Goal: Information Seeking & Learning: Learn about a topic

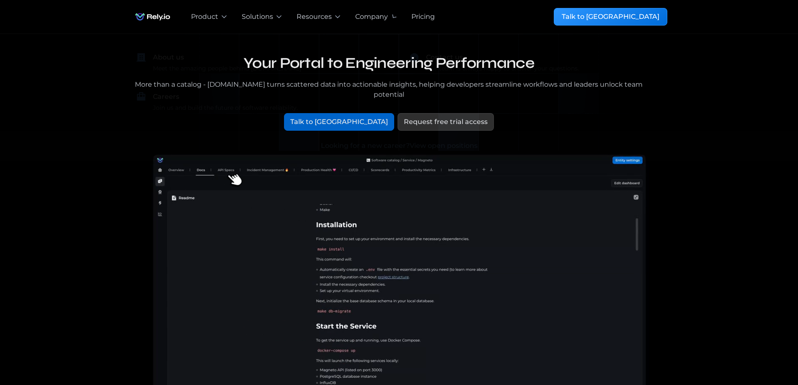
click at [427, 16] on div "Pricing" at bounding box center [423, 17] width 23 height 10
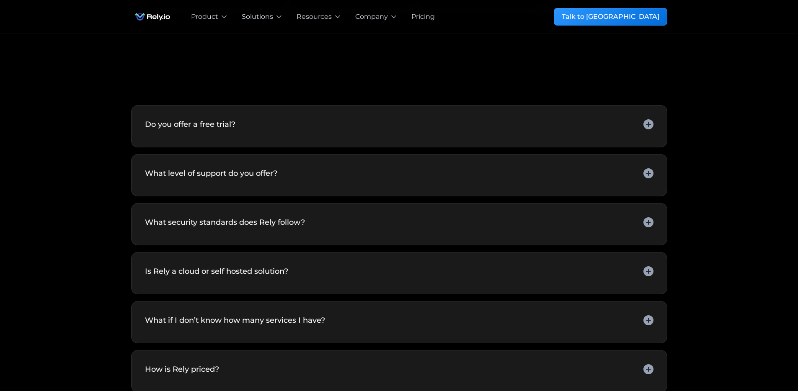
scroll to position [1644, 0]
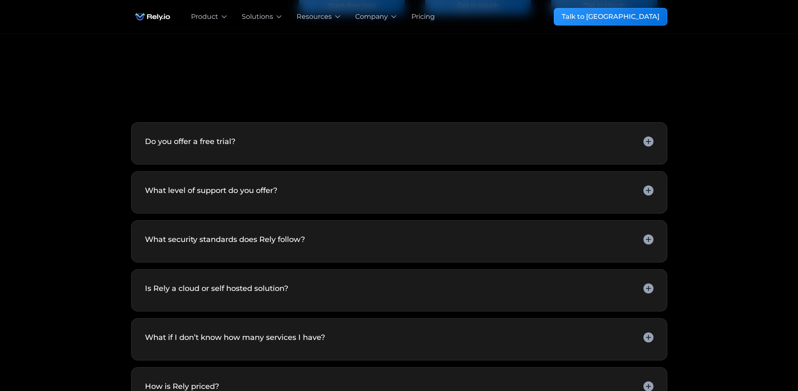
click at [611, 157] on div "Do you offer a free trial? Yes, there are three ways to try Rely: Free Trial: S…" at bounding box center [399, 143] width 536 height 42
click at [604, 151] on div "Do you offer a free trial?" at bounding box center [399, 143] width 509 height 15
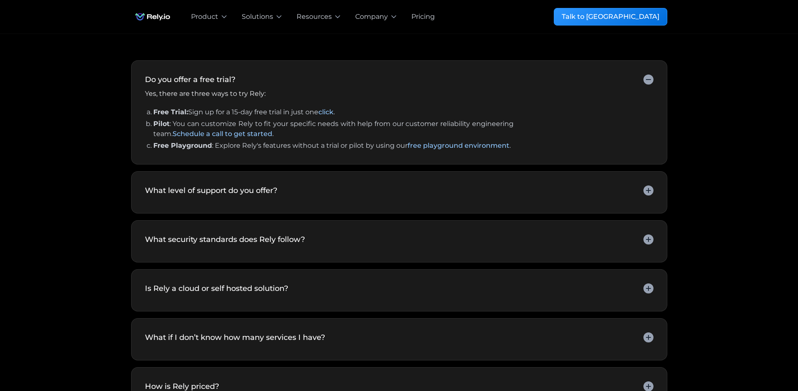
scroll to position [1719, 0]
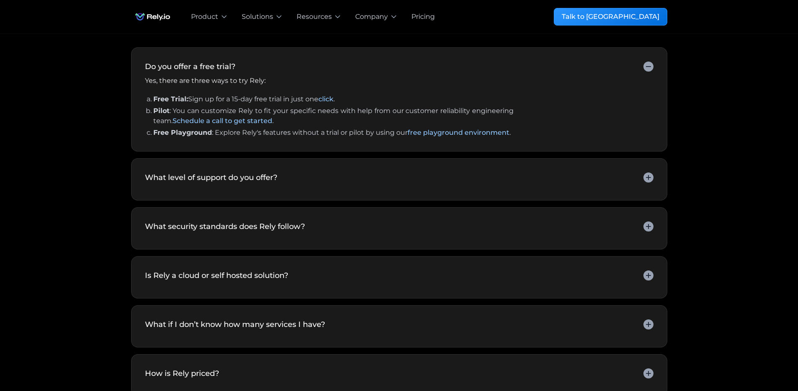
click at [523, 292] on div "Is Rely a cloud or self hosted solution? Rely is a cloud-only solution. We don'…" at bounding box center [399, 277] width 536 height 42
click at [546, 285] on div "Is Rely a cloud or self hosted solution?" at bounding box center [399, 277] width 509 height 15
